Goal: Task Accomplishment & Management: Complete application form

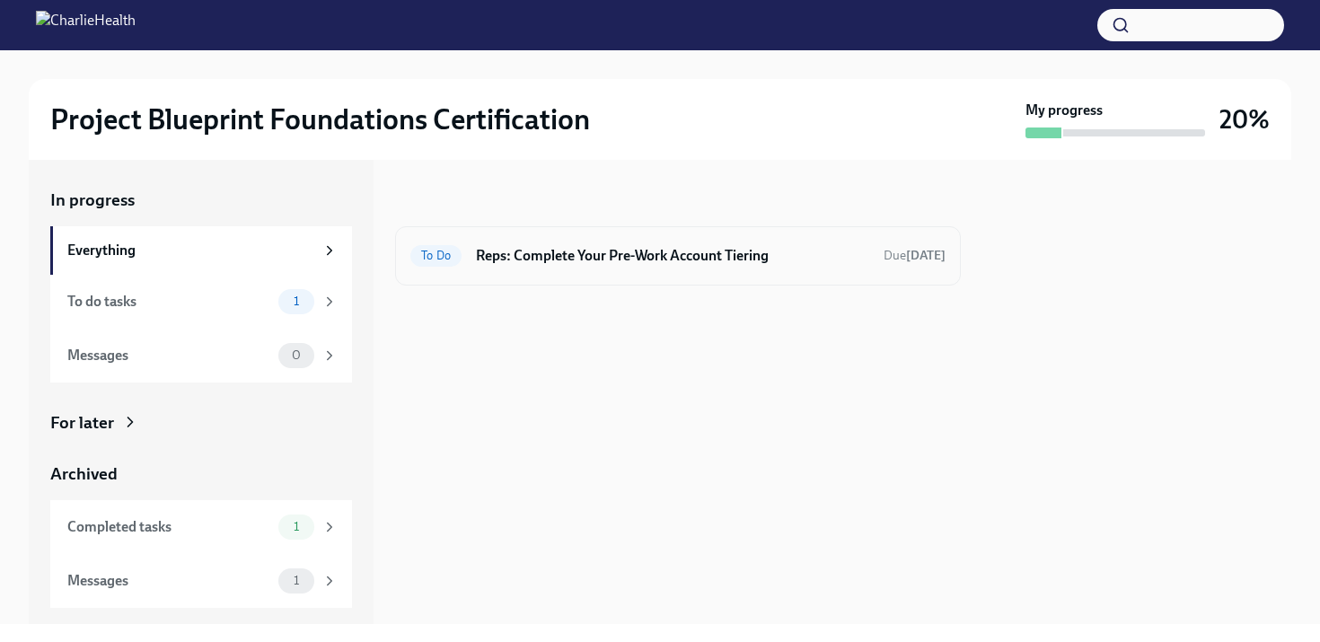
click at [639, 254] on h6 "Reps: Complete Your Pre-Work Account Tiering" at bounding box center [672, 256] width 393 height 20
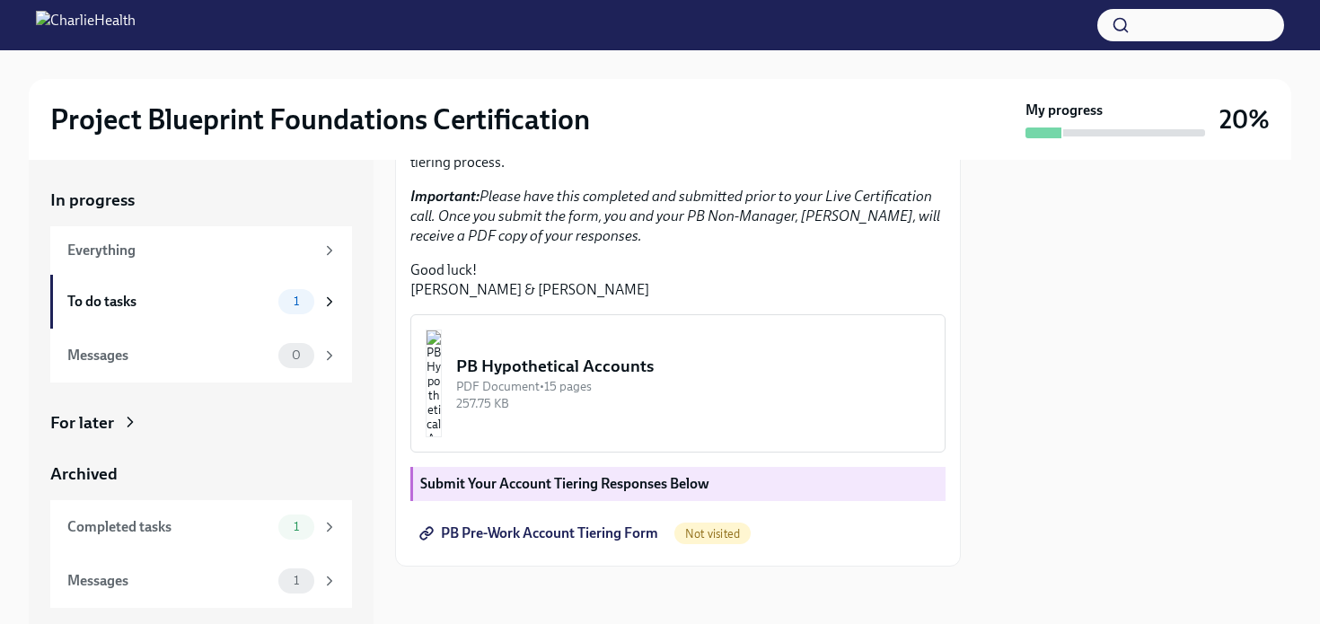
scroll to position [471, 0]
click at [527, 537] on span "PB Pre-Work Account Tiering Form" at bounding box center [540, 533] width 235 height 18
click at [442, 384] on img "button" at bounding box center [434, 384] width 16 height 108
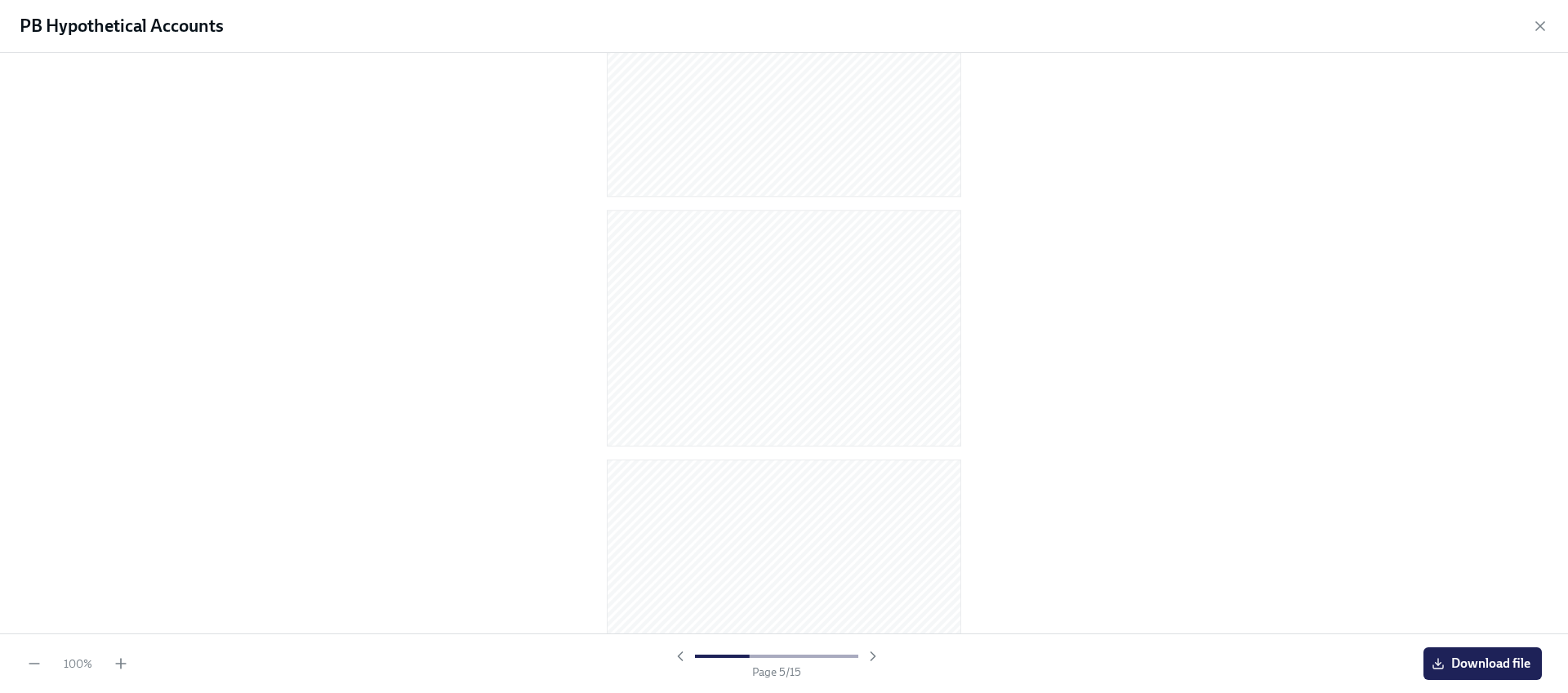
scroll to position [0, 0]
click at [1200, 27] on icon "button" at bounding box center [1541, 26] width 16 height 16
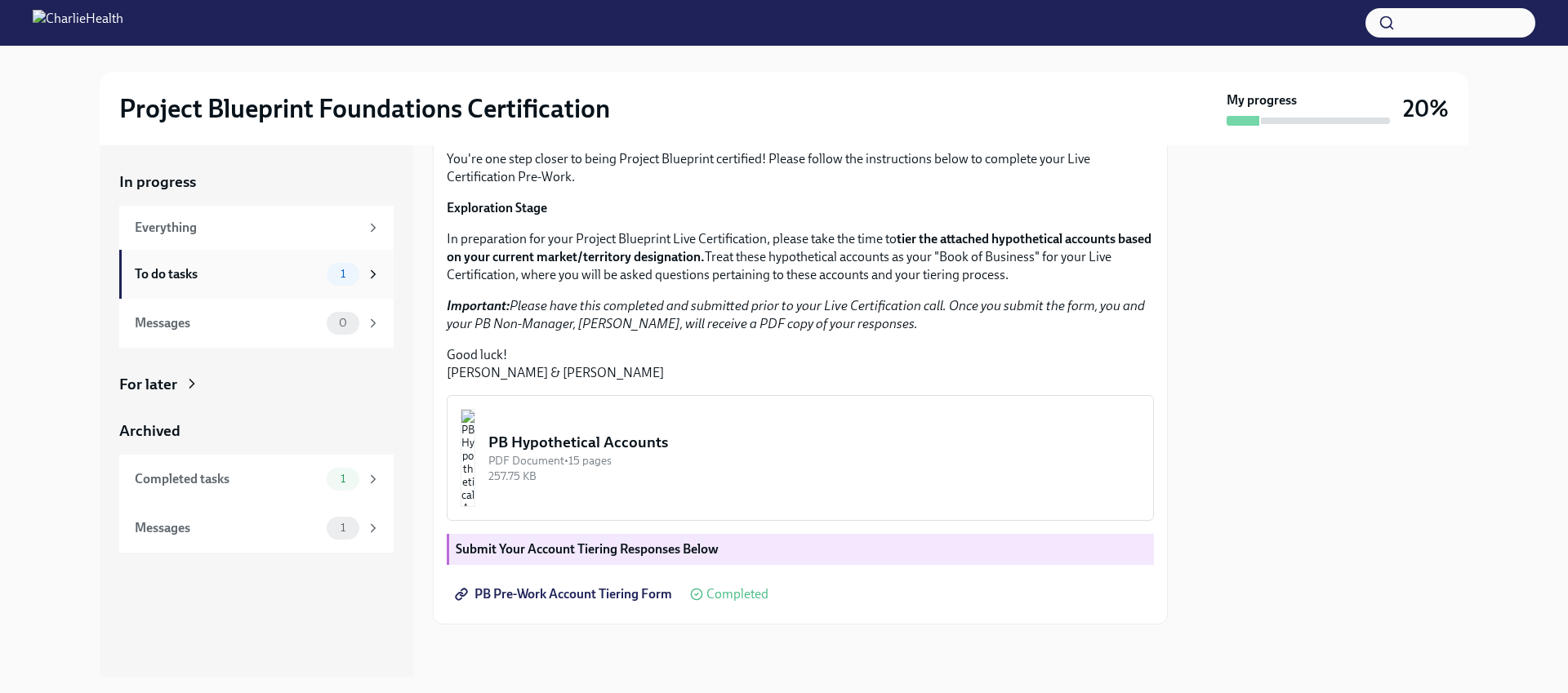
click at [244, 282] on div "To do tasks" at bounding box center [227, 275] width 186 height 18
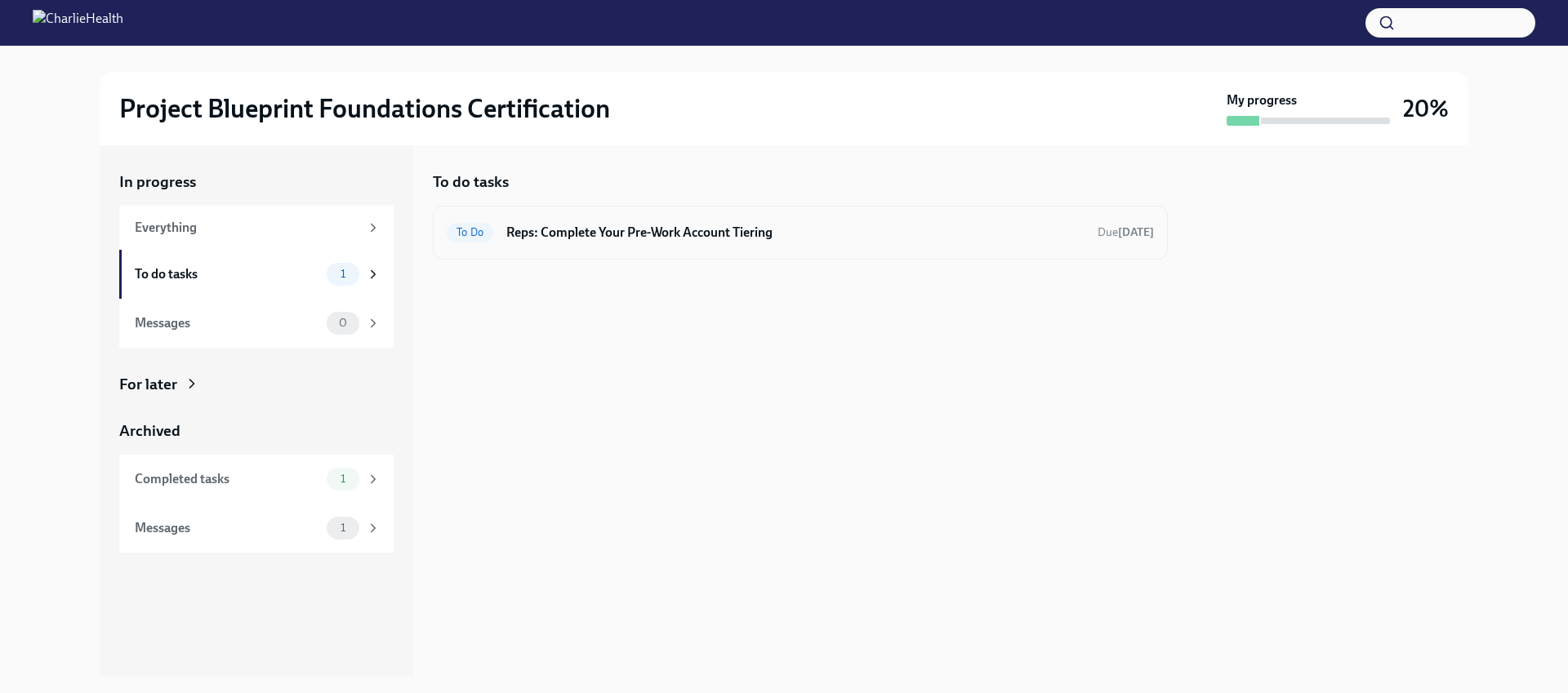
click at [647, 245] on div "To Do Reps: Complete Your Pre-Work Account Tiering Due [DATE]" at bounding box center [800, 233] width 708 height 26
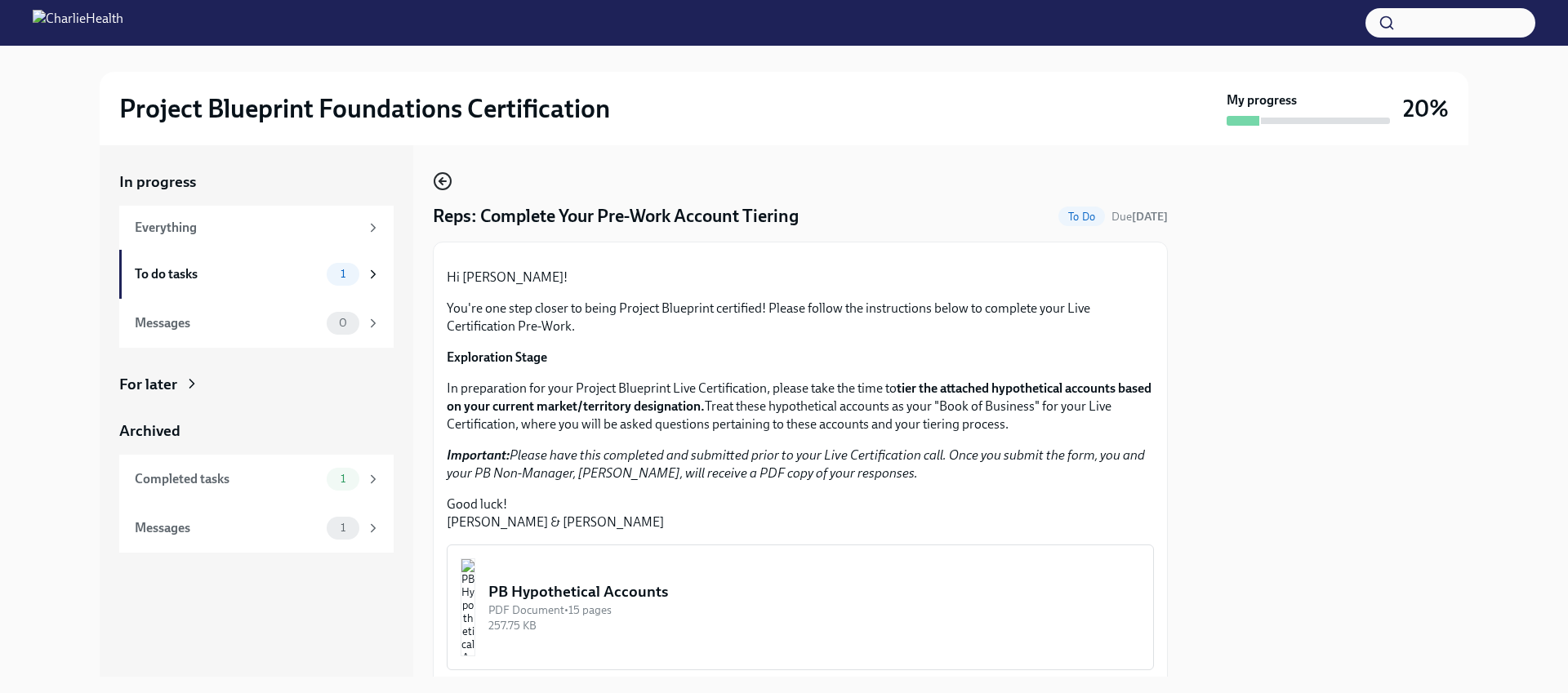
click at [452, 182] on icon "button" at bounding box center [443, 182] width 20 height 20
